Goal: Transaction & Acquisition: Obtain resource

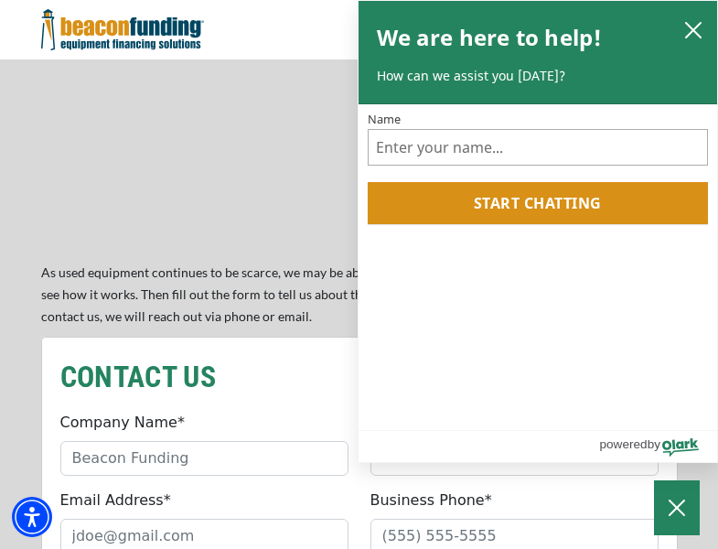
scroll to position [1553, 0]
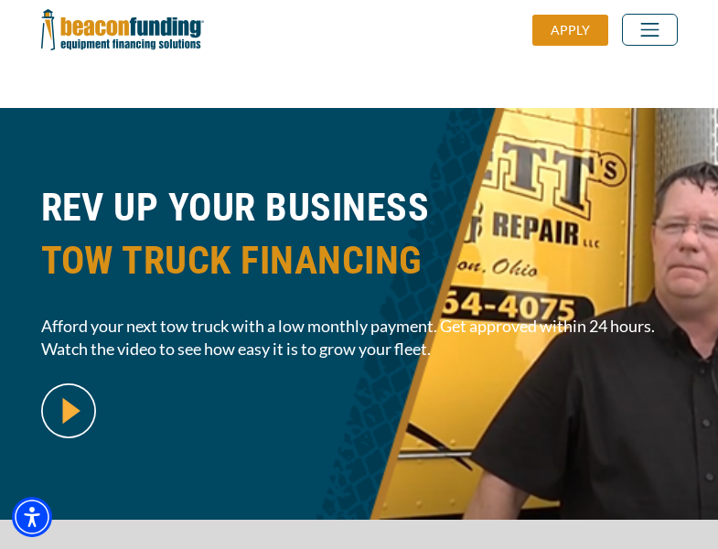
scroll to position [446, 0]
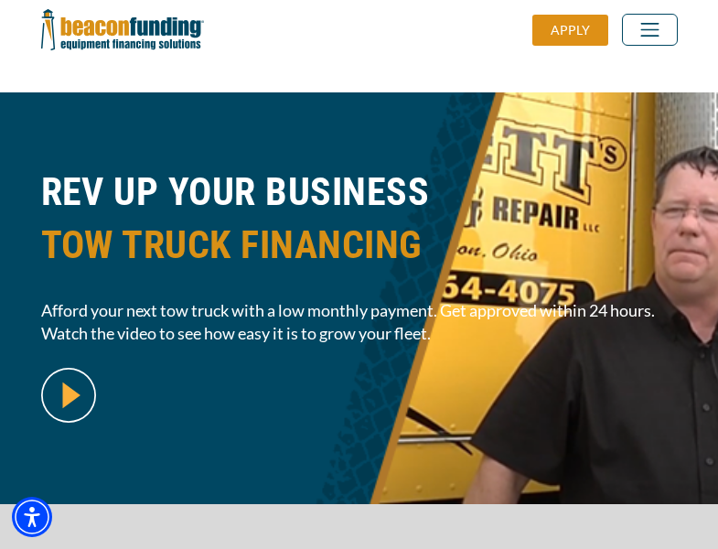
scroll to position [446, 0]
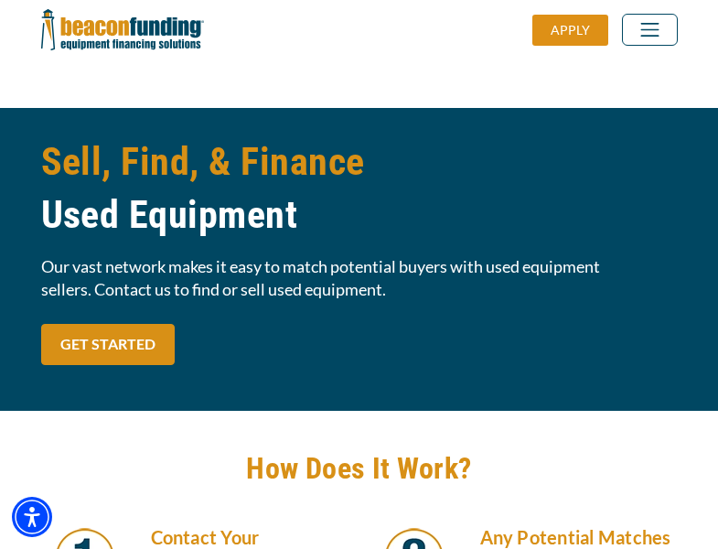
scroll to position [1553, 0]
